Goal: Information Seeking & Learning: Learn about a topic

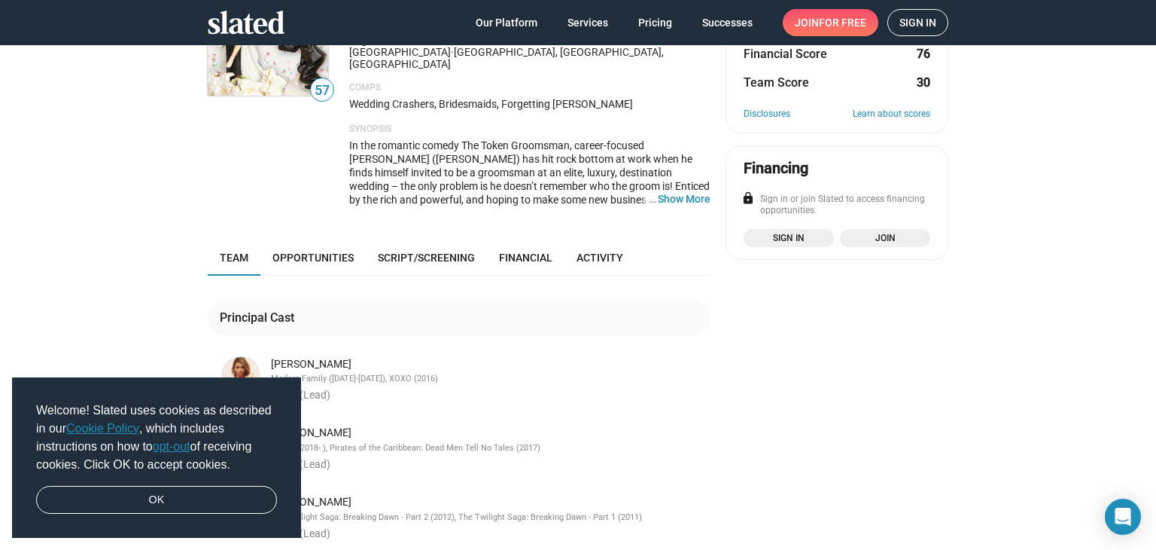
scroll to position [151, 0]
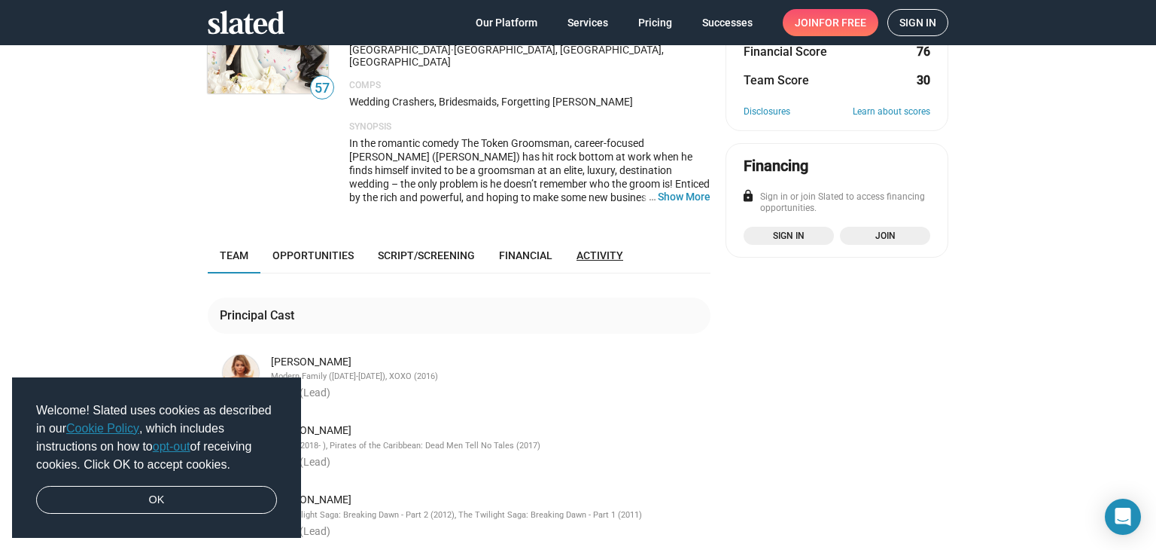
click at [598, 249] on span "Activity" at bounding box center [600, 255] width 47 height 12
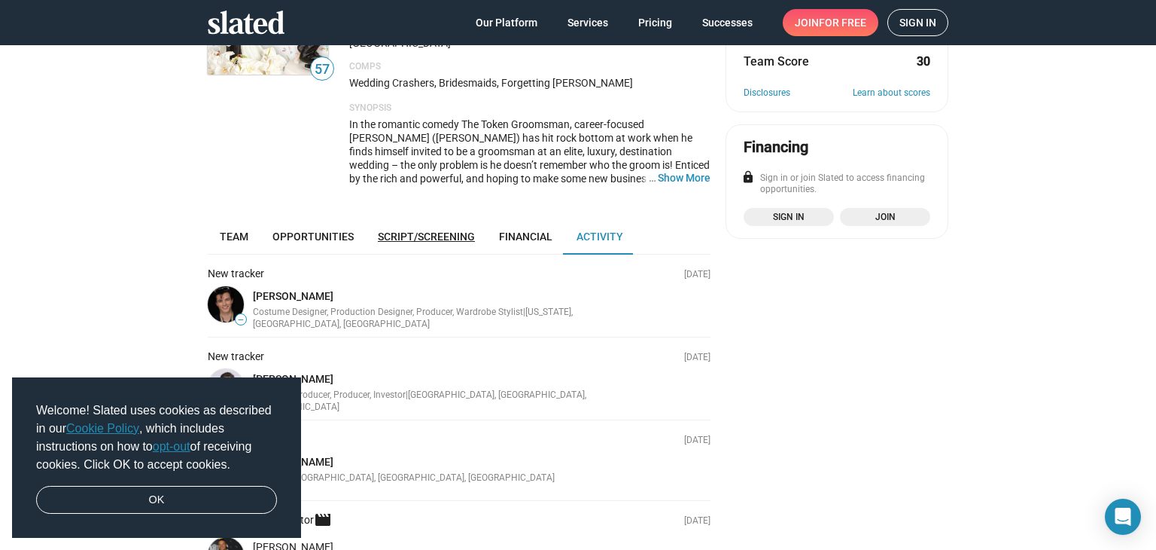
scroll to position [169, 0]
click at [499, 231] on span "Financial" at bounding box center [525, 237] width 53 height 12
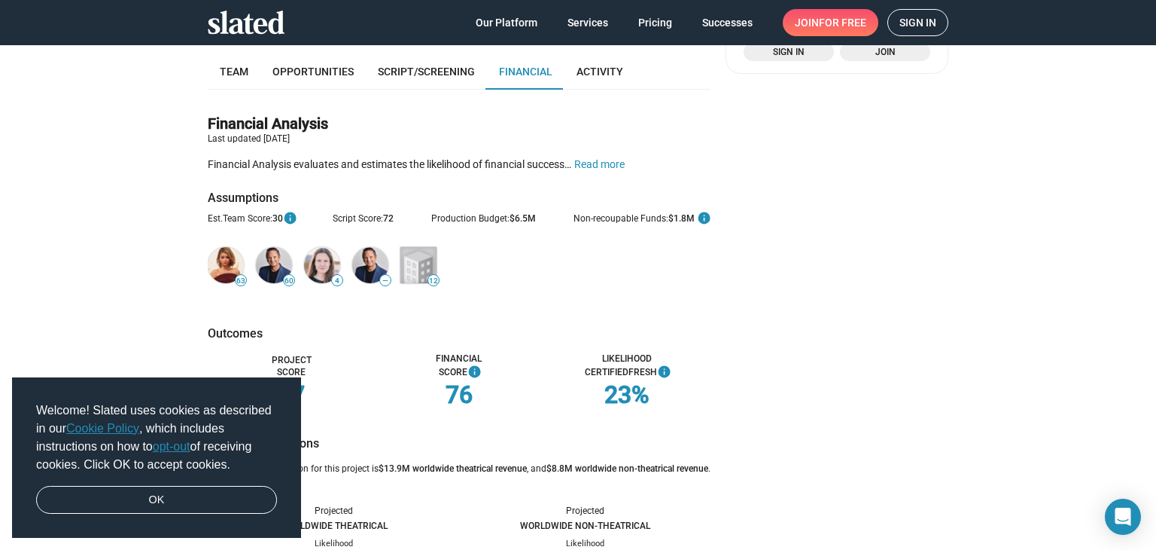
scroll to position [395, 0]
